Goal: Task Accomplishment & Management: Manage account settings

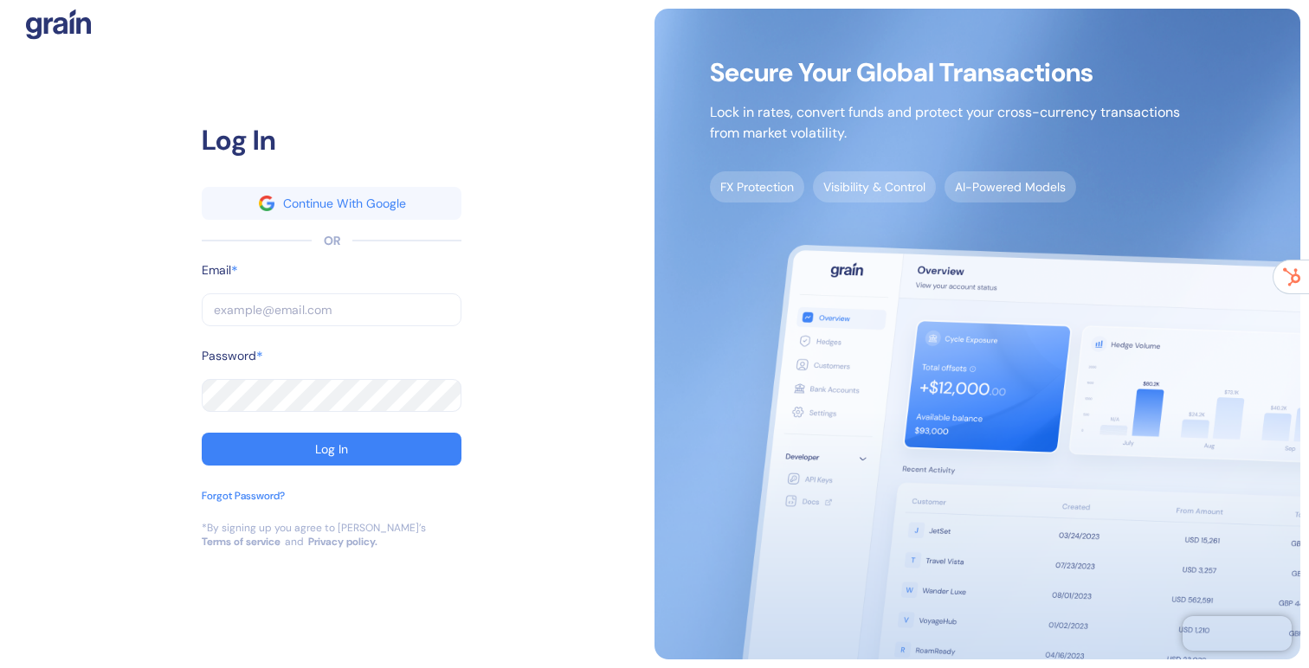
click at [318, 322] on input "text" at bounding box center [332, 309] width 260 height 33
click at [0, 667] on com-1password-button at bounding box center [0, 668] width 0 height 0
type input "[EMAIL_ADDRESS][DOMAIN_NAME]"
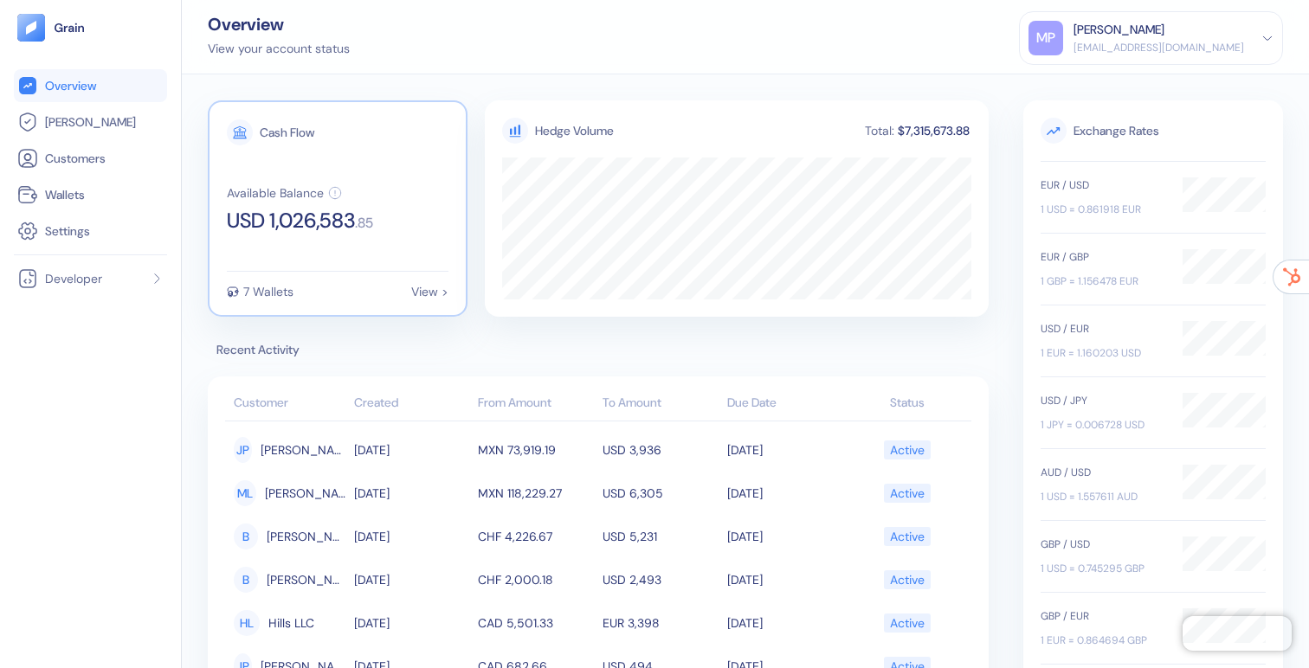
click at [416, 286] on div "View >" at bounding box center [429, 292] width 37 height 12
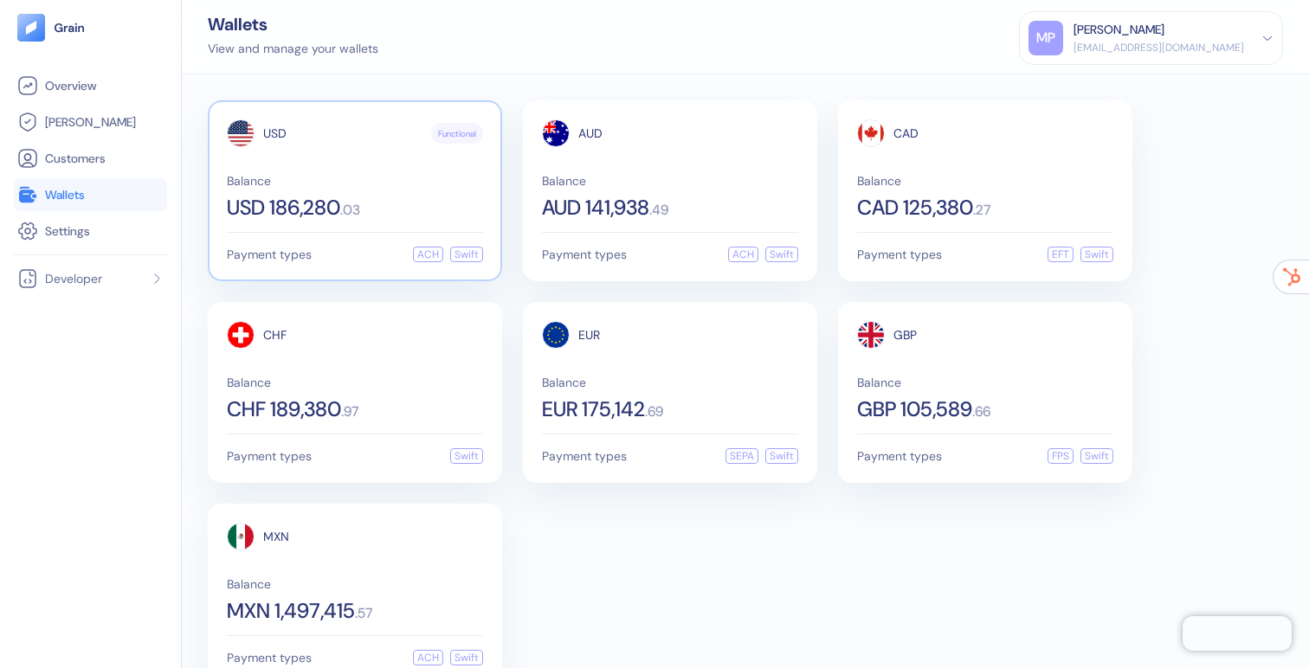
click at [328, 189] on div "Balance USD 186,280 . 03" at bounding box center [355, 196] width 256 height 43
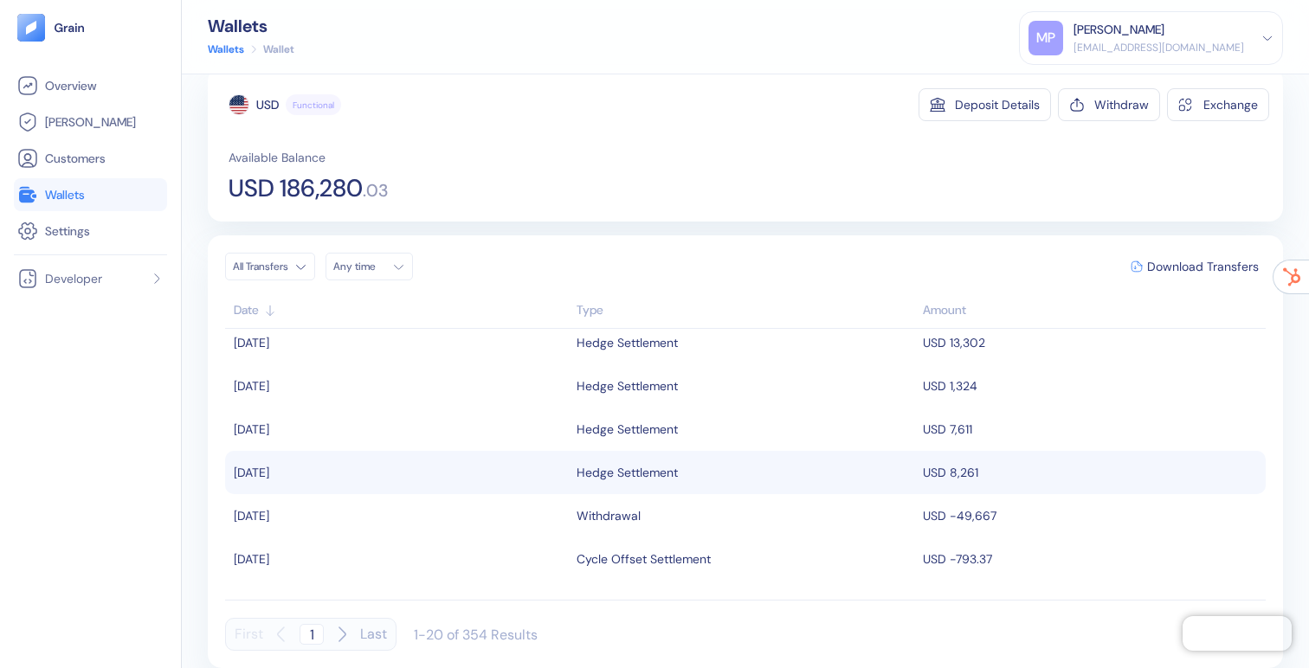
scroll to position [21, 0]
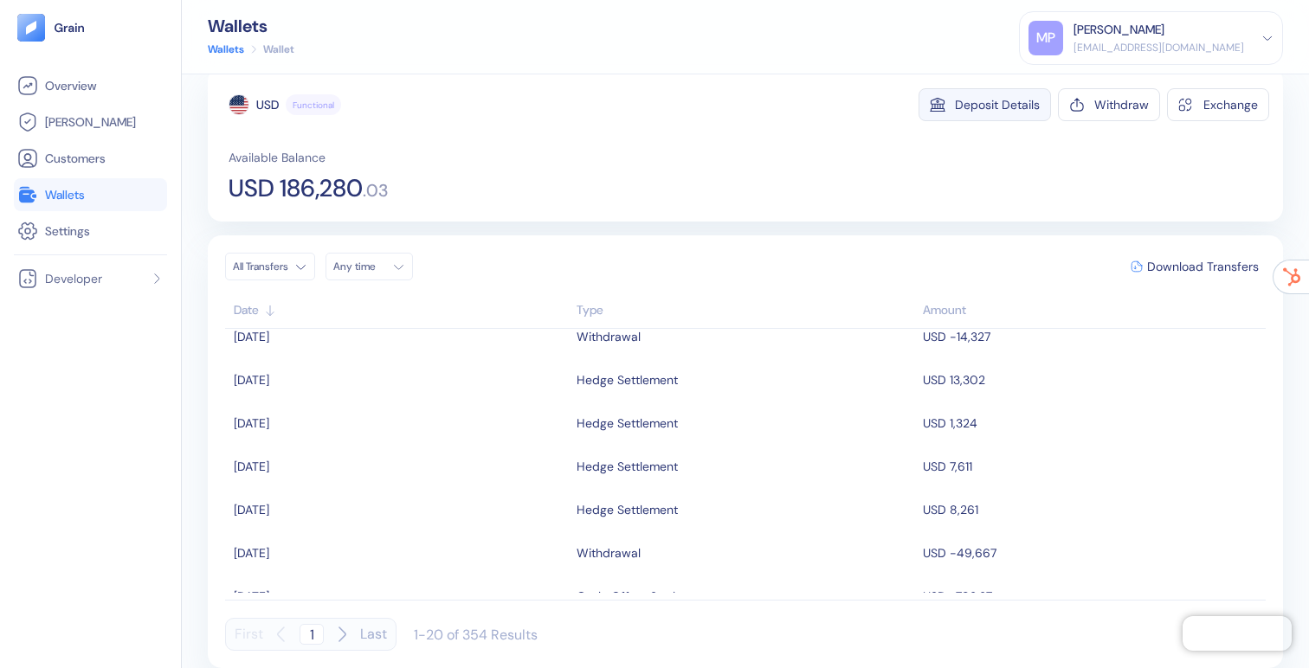
click at [977, 101] on div "Deposit Details" at bounding box center [997, 105] width 85 height 12
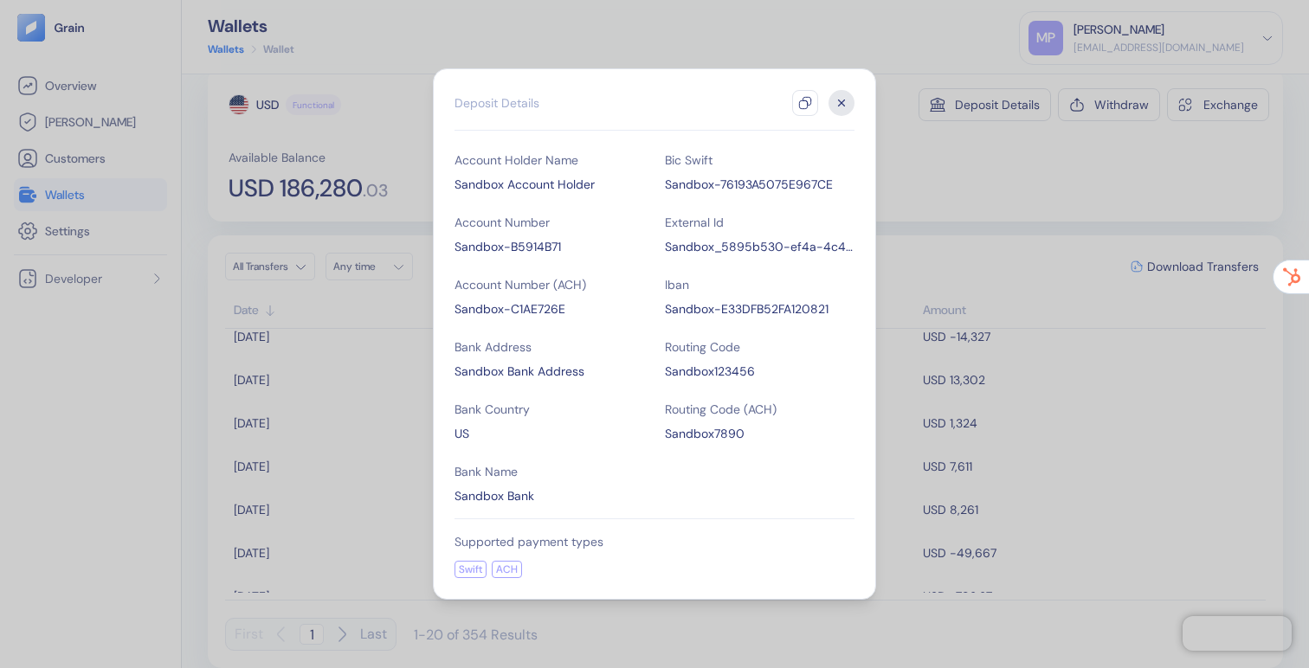
click at [839, 96] on icon "button" at bounding box center [841, 103] width 26 height 26
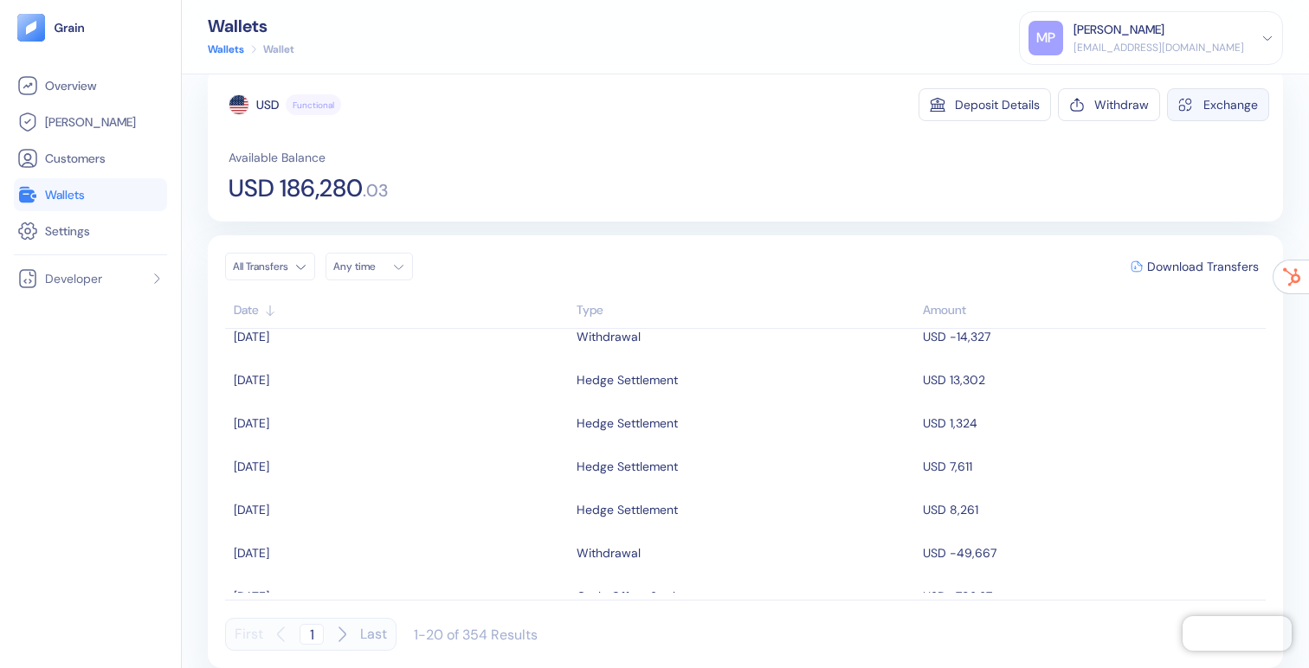
click at [1211, 103] on div "Exchange" at bounding box center [1230, 105] width 55 height 12
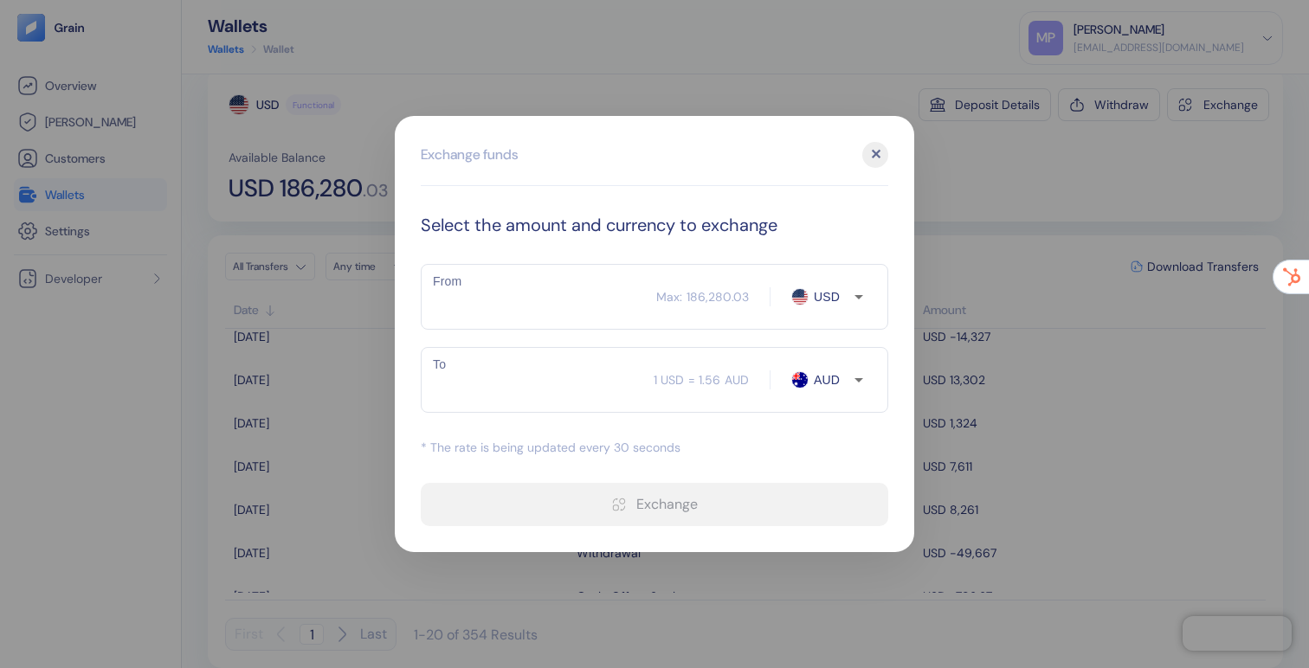
click at [892, 42] on div at bounding box center [654, 334] width 1309 height 668
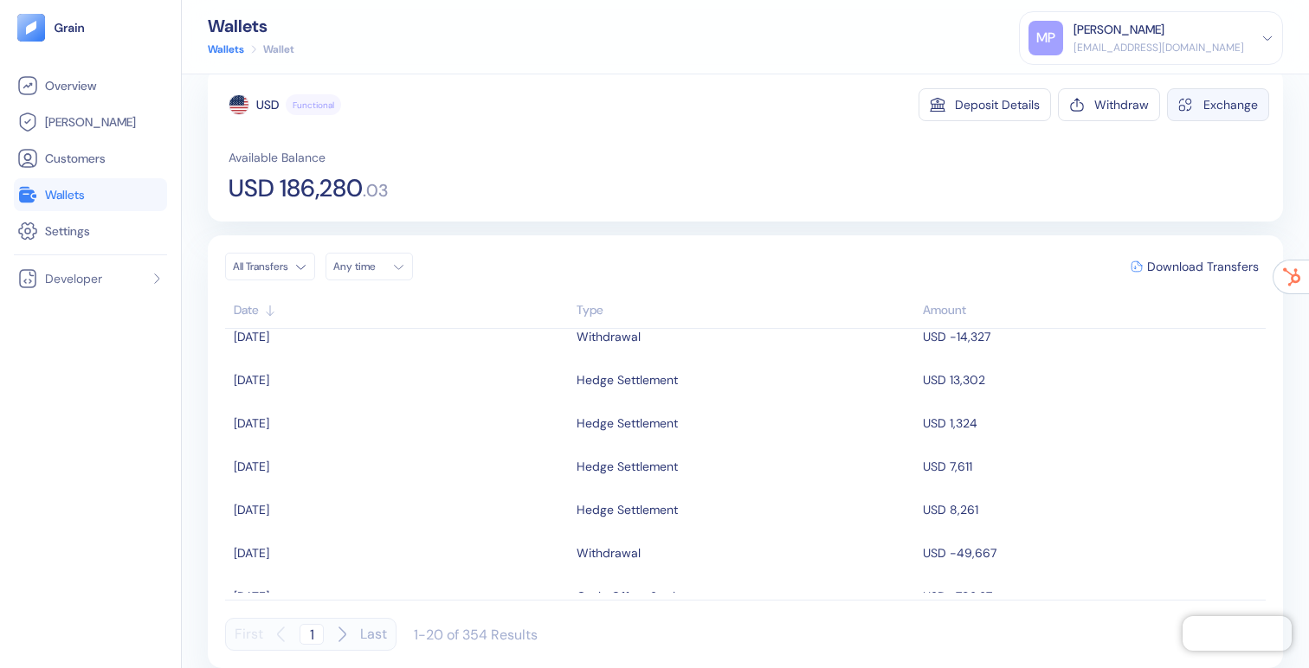
click at [1210, 100] on div "Exchange" at bounding box center [1230, 105] width 55 height 12
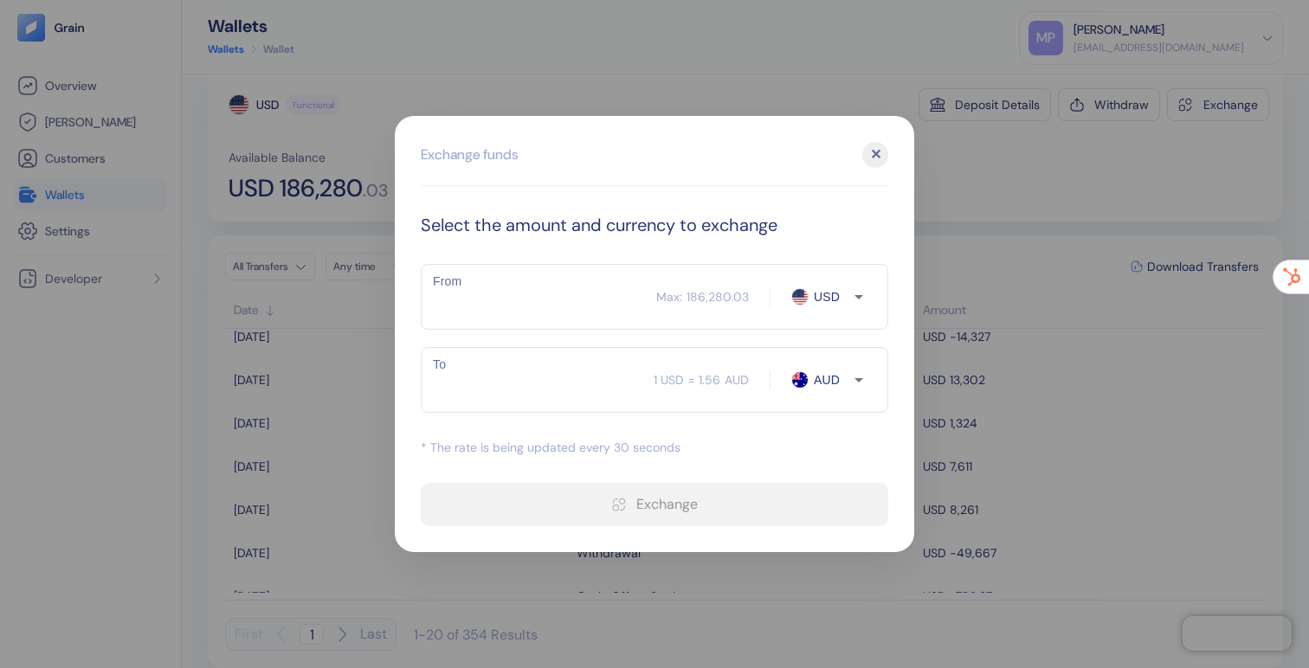
click at [552, 298] on input "From" at bounding box center [538, 296] width 235 height 43
type input "20000"
type input "31152.21"
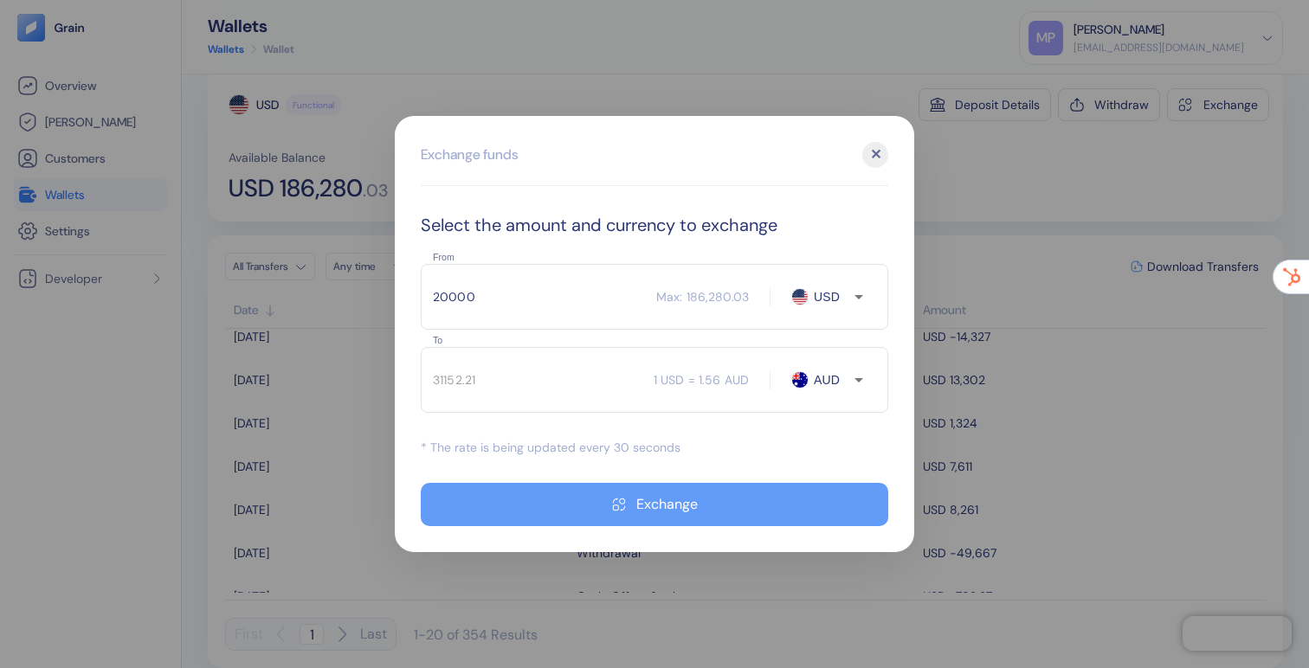
type input "20000"
click at [664, 506] on div "Exchange" at bounding box center [666, 505] width 61 height 14
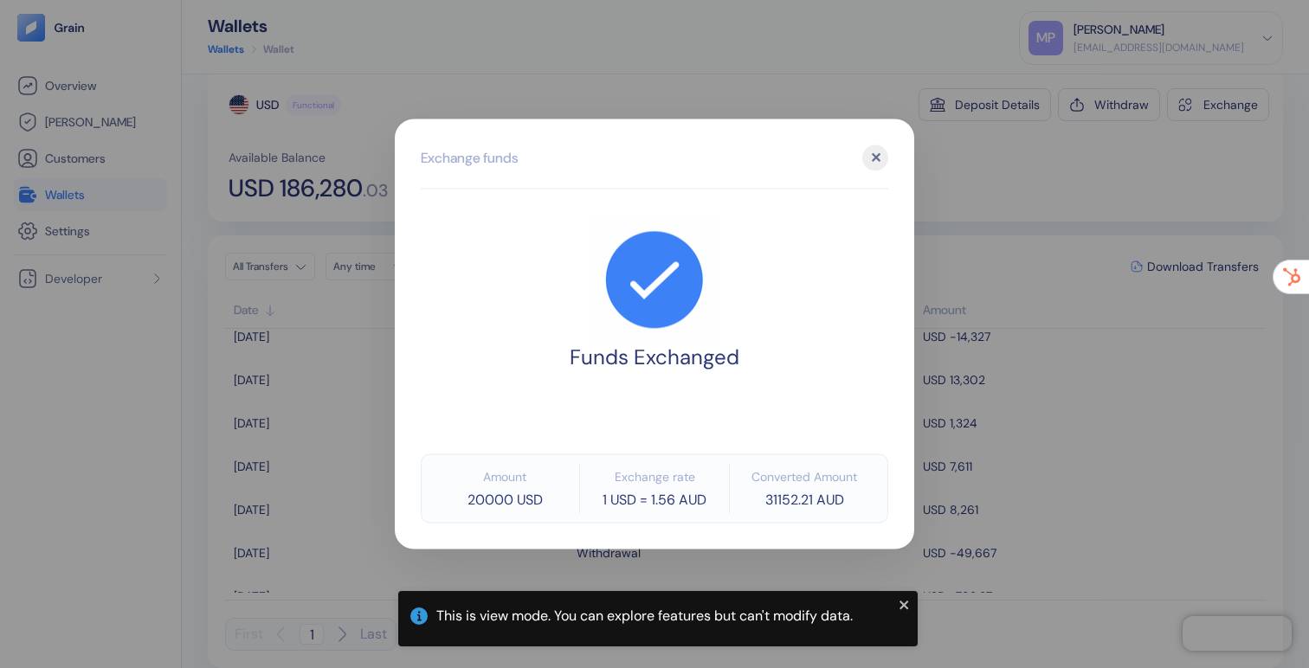
click at [876, 156] on div "✕" at bounding box center [875, 158] width 26 height 26
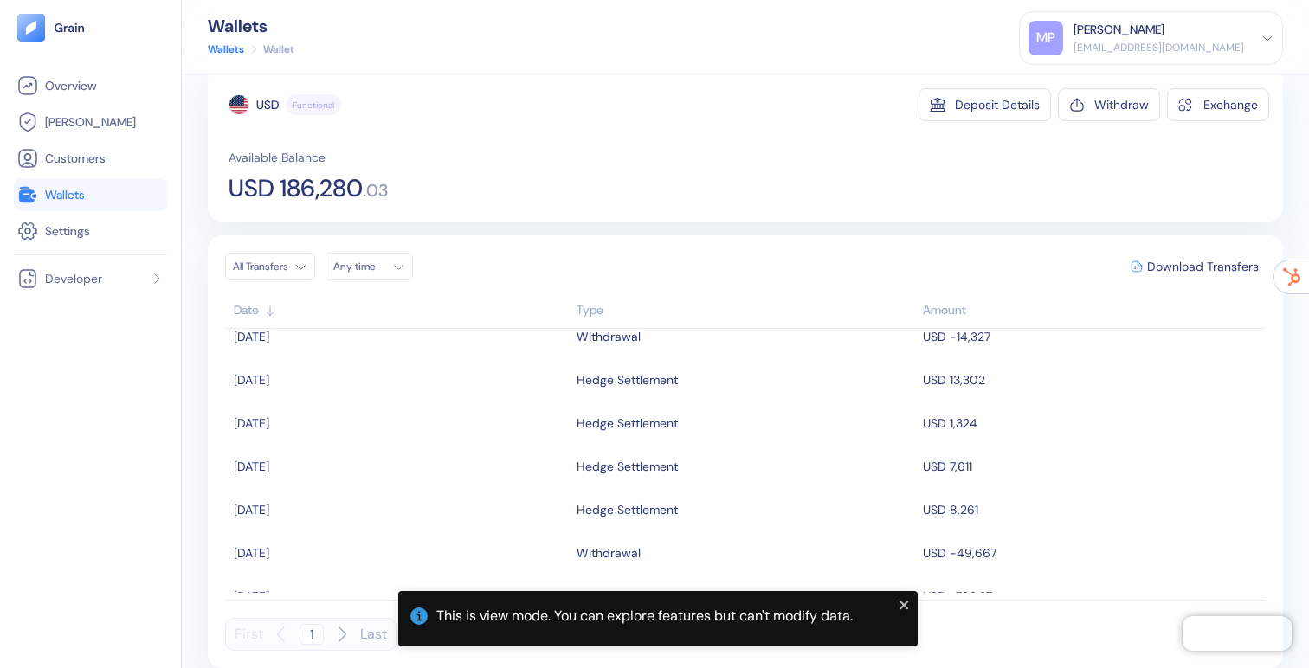
click at [113, 198] on link "Wallets" at bounding box center [90, 194] width 146 height 21
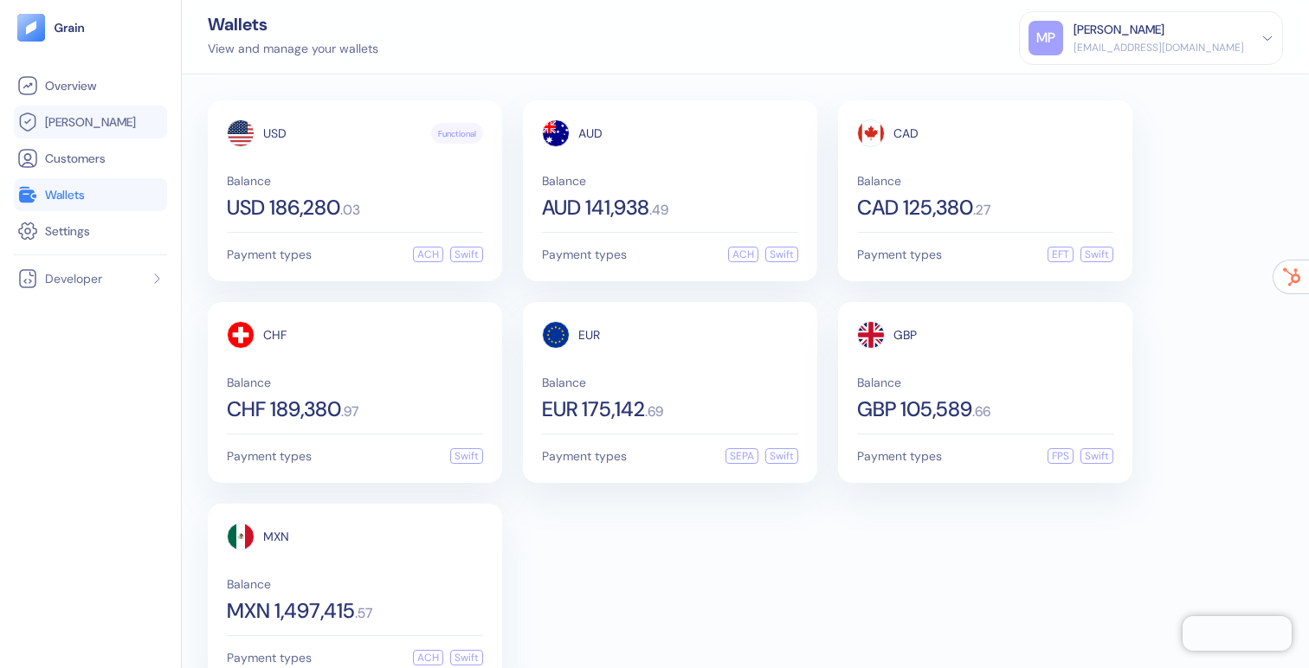
click at [81, 126] on span "[PERSON_NAME]" at bounding box center [90, 121] width 91 height 17
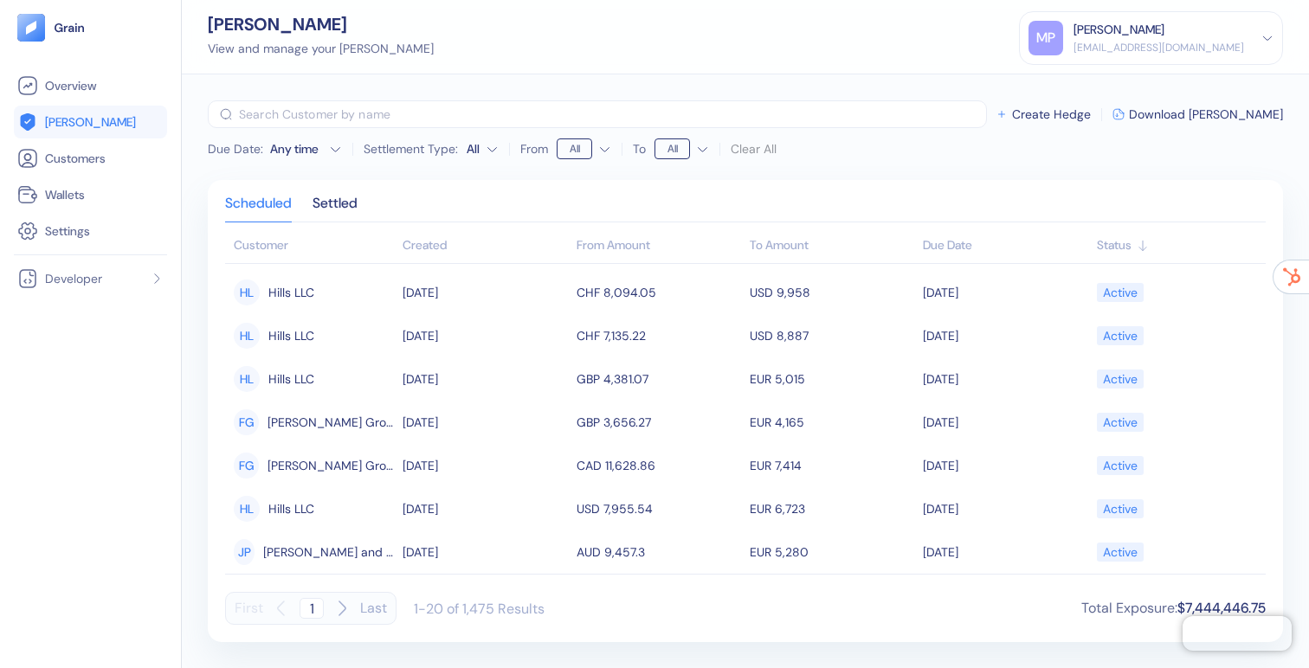
click at [366, 201] on div "Scheduled Settled" at bounding box center [745, 209] width 1041 height 25
click at [352, 203] on div "Settled" at bounding box center [335, 209] width 45 height 24
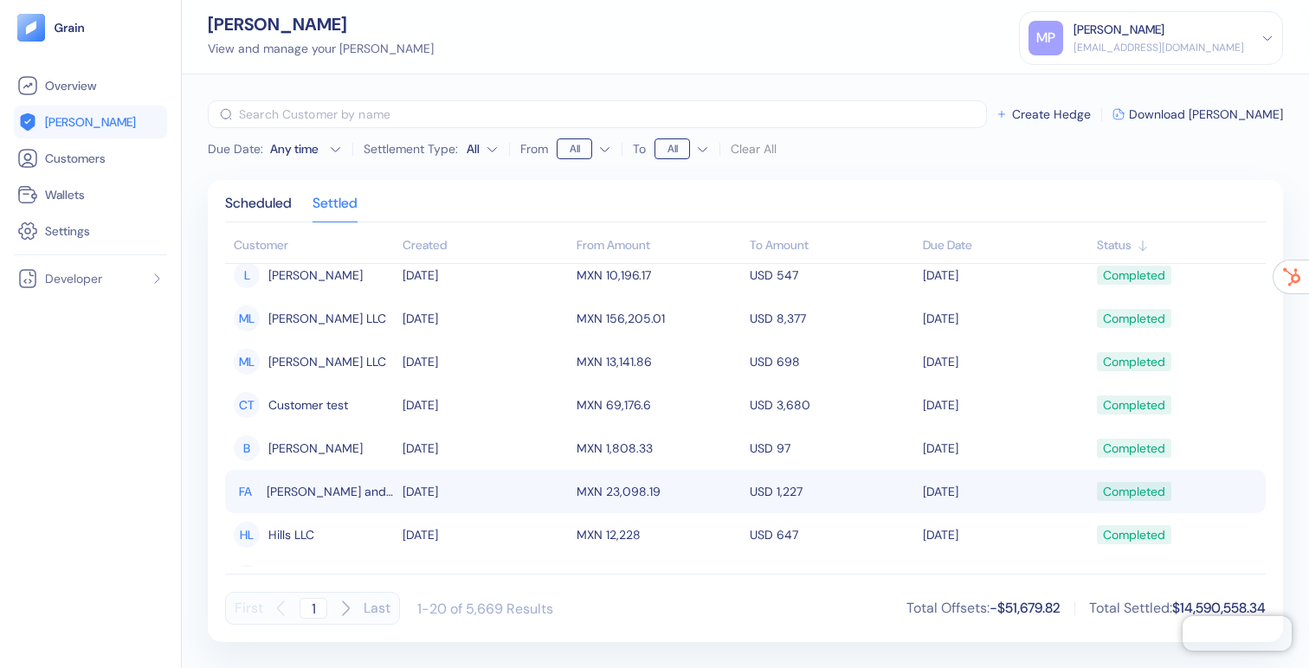
scroll to position [38, 0]
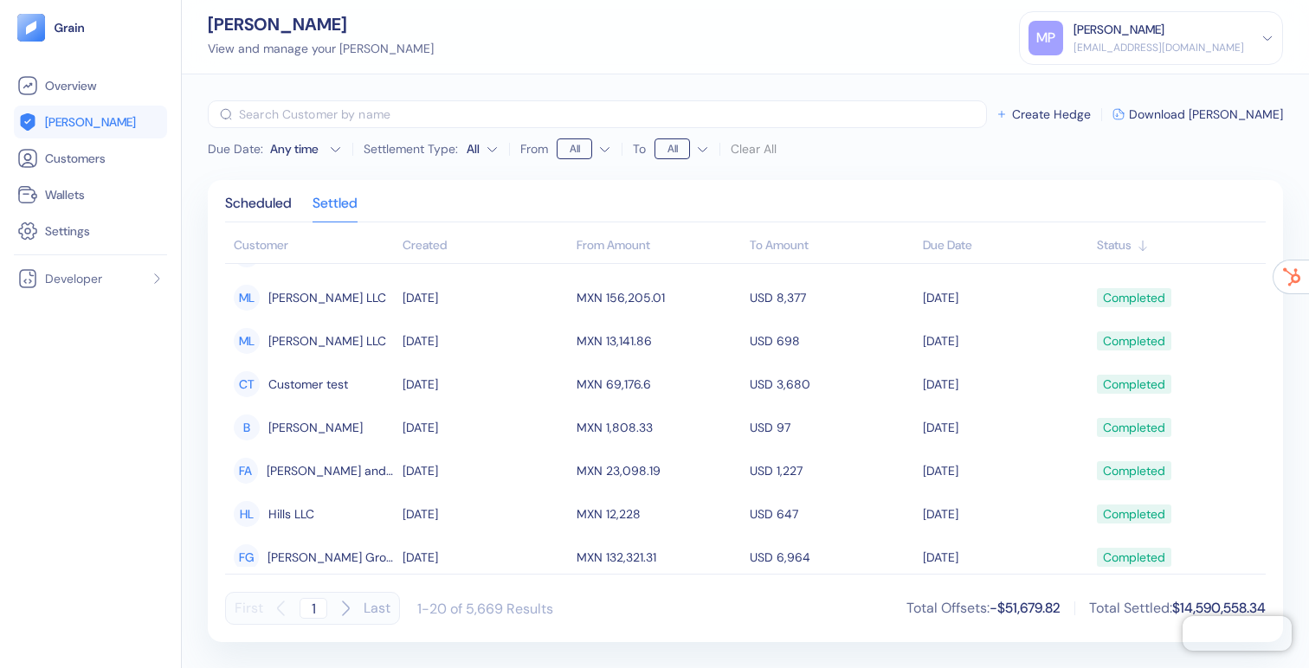
click at [233, 193] on div "Scheduled Settled Customer Created From Amount To Amount Due Date Status L [PER…" at bounding box center [745, 411] width 1075 height 462
click at [241, 211] on div "Scheduled" at bounding box center [258, 209] width 67 height 24
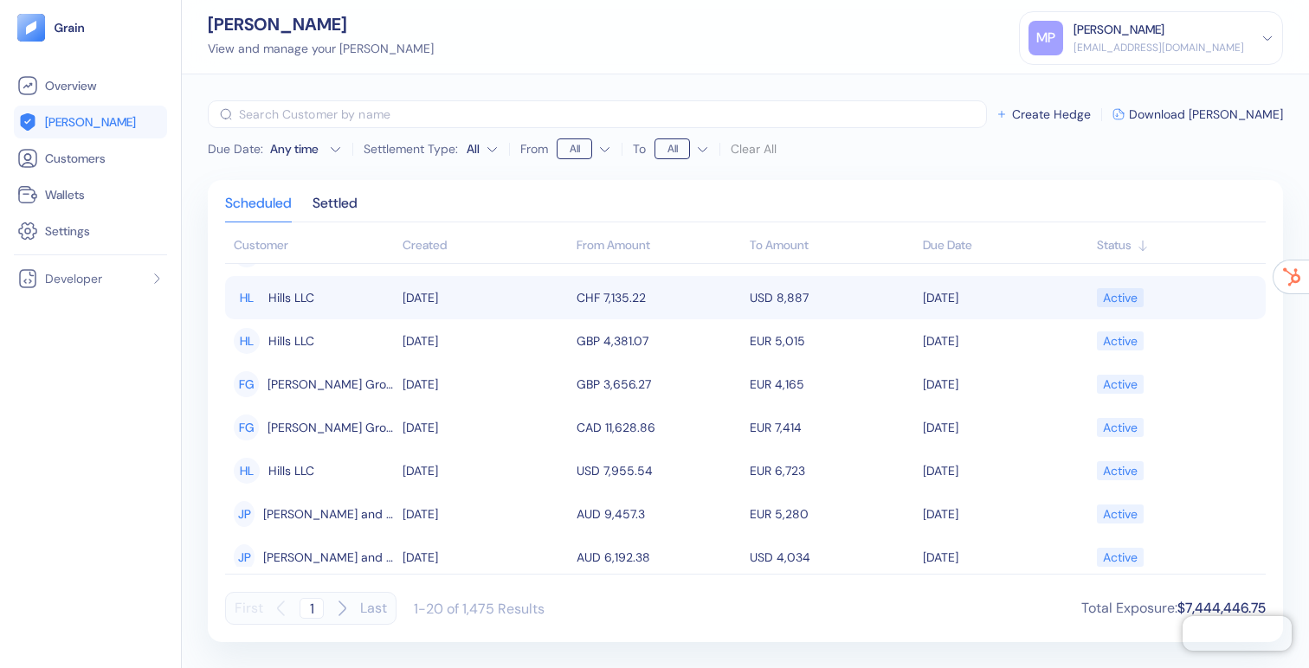
click at [330, 302] on div "HL Hills LLC" at bounding box center [314, 297] width 160 height 29
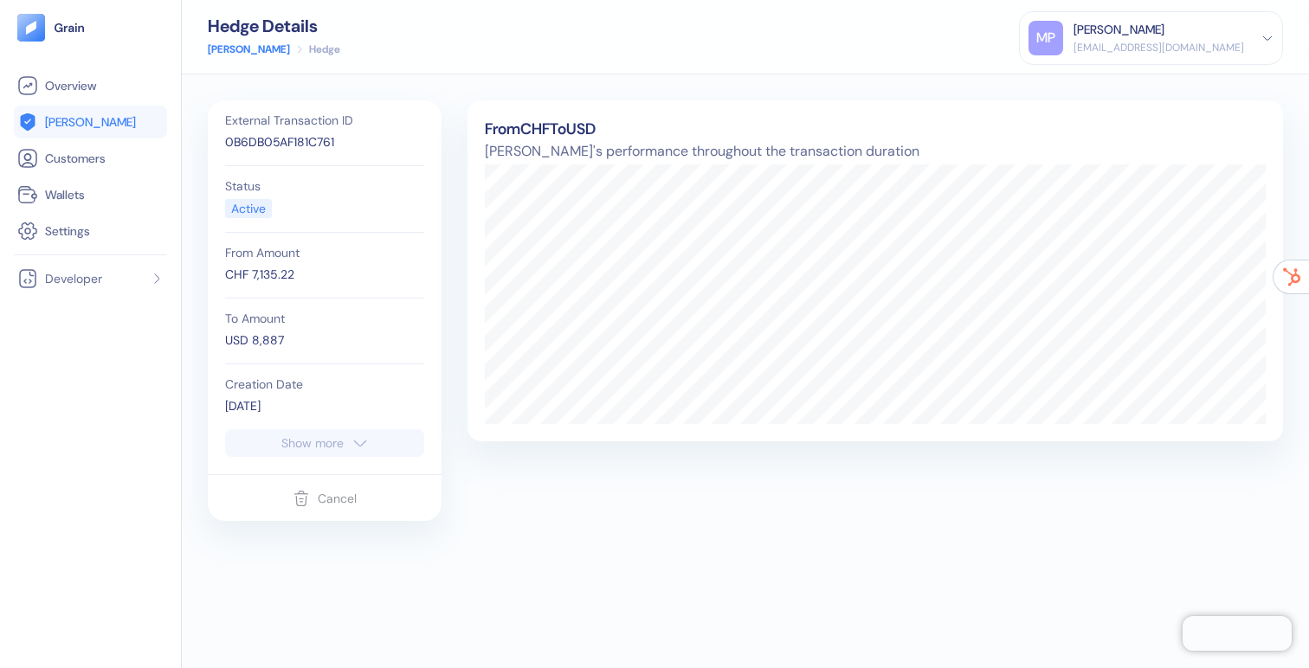
click at [313, 453] on button "Show more" at bounding box center [324, 443] width 199 height 28
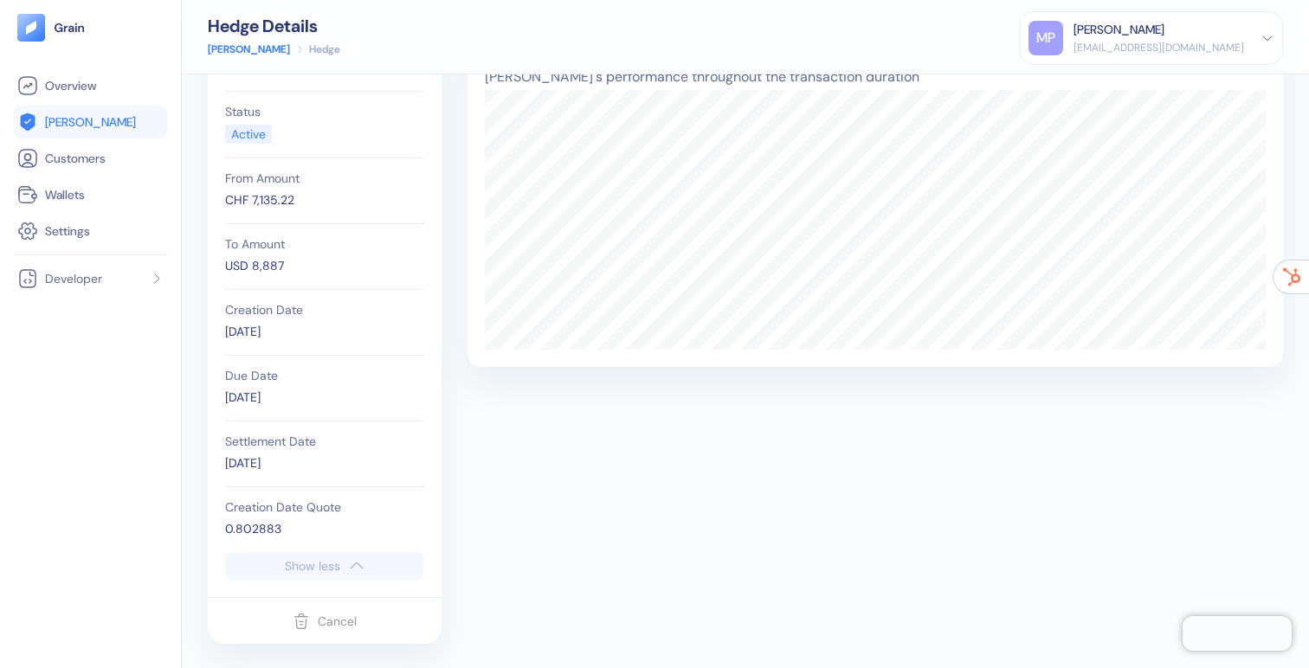
scroll to position [76, 0]
drag, startPoint x: 288, startPoint y: 523, endPoint x: 234, endPoint y: 523, distance: 54.5
click at [234, 523] on div "0.802883" at bounding box center [324, 528] width 199 height 18
drag, startPoint x: 300, startPoint y: 332, endPoint x: 216, endPoint y: 331, distance: 84.9
click at [216, 331] on div "External Transaction ID 0B6DB05AF181C761 Status Active From Amount CHF 7,135.22…" at bounding box center [325, 309] width 234 height 571
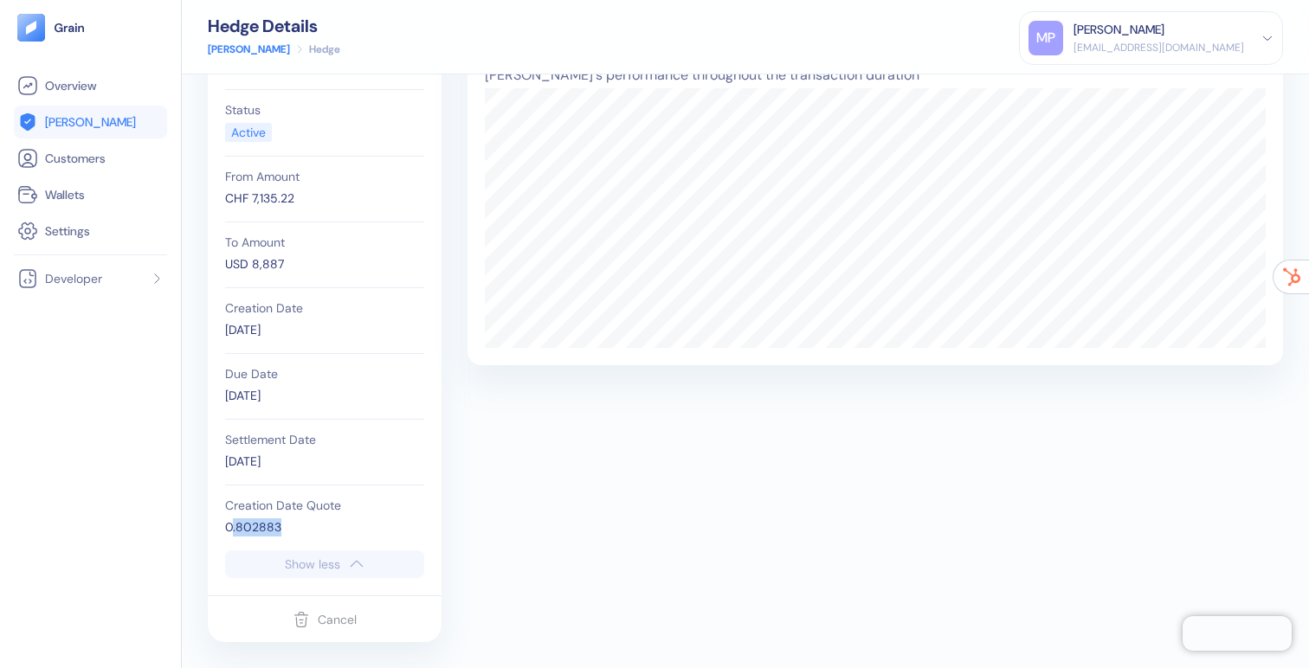
drag, startPoint x: 300, startPoint y: 531, endPoint x: 233, endPoint y: 531, distance: 66.7
click at [233, 531] on div "0.802883" at bounding box center [324, 528] width 199 height 18
click at [82, 134] on li "[PERSON_NAME]" at bounding box center [90, 122] width 153 height 33
click at [64, 116] on span "[PERSON_NAME]" at bounding box center [90, 121] width 91 height 17
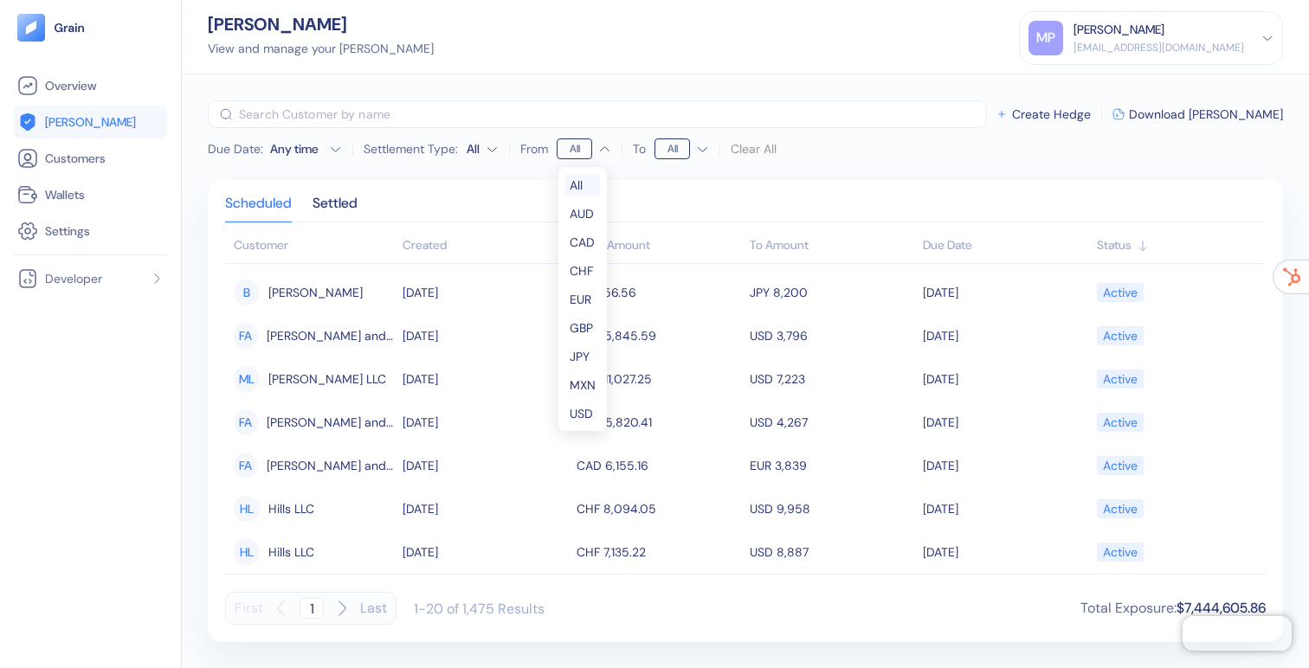
click at [581, 147] on html "Pingdom Check: App Online Overview [PERSON_NAME] Customers Wallets Settings Dev…" at bounding box center [654, 334] width 1309 height 668
click at [679, 153] on html "Pingdom Check: App Online Overview [PERSON_NAME] Customers Wallets Settings Dev…" at bounding box center [654, 334] width 1309 height 668
click at [1176, 42] on html "Pingdom Check: App Online Overview [PERSON_NAME] Customers Wallets Settings Dev…" at bounding box center [654, 334] width 1309 height 668
click at [1202, 42] on div "[EMAIL_ADDRESS][DOMAIN_NAME]" at bounding box center [1158, 48] width 171 height 16
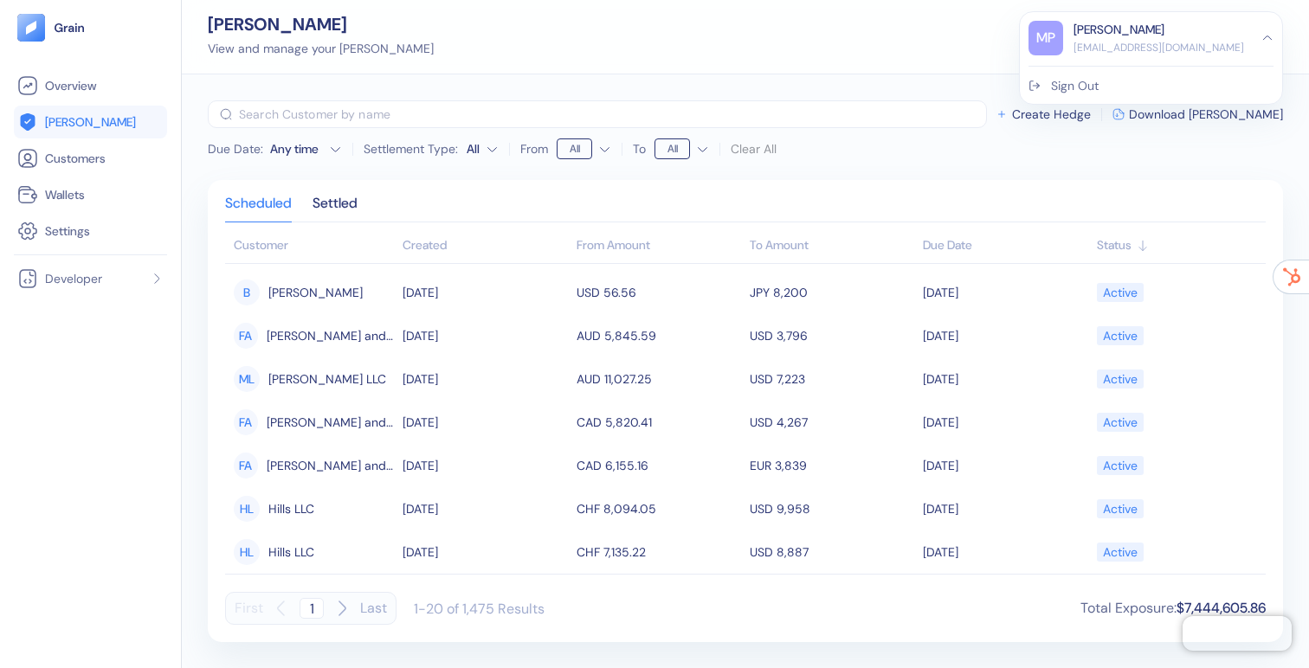
click at [1099, 80] on div "Sign Out" at bounding box center [1075, 86] width 48 height 18
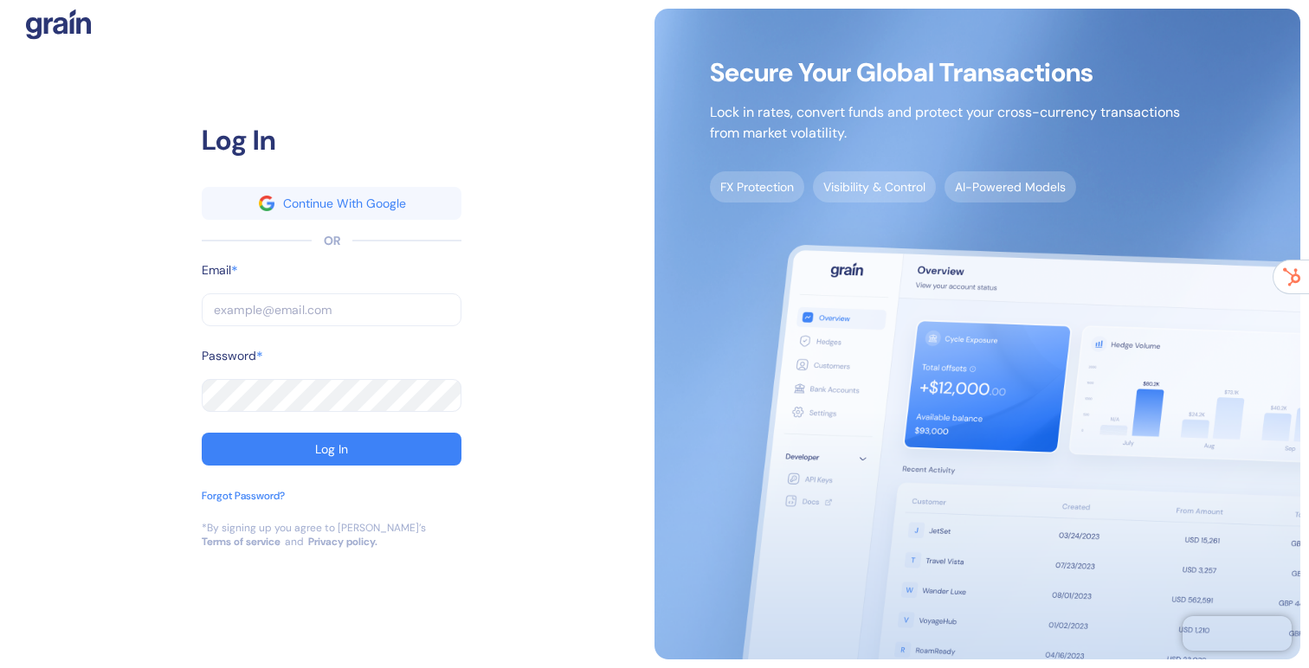
click at [371, 300] on input "text" at bounding box center [332, 309] width 260 height 33
click at [256, 313] on input "text" at bounding box center [332, 309] width 260 height 33
type input "[EMAIL_ADDRESS][DOMAIN_NAME]"
